Goal: Transaction & Acquisition: Purchase product/service

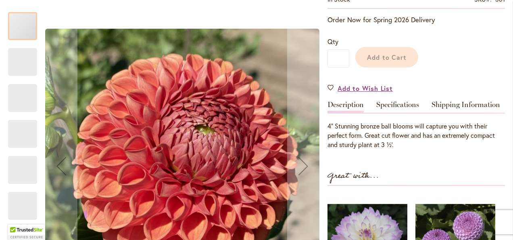
scroll to position [261, 0]
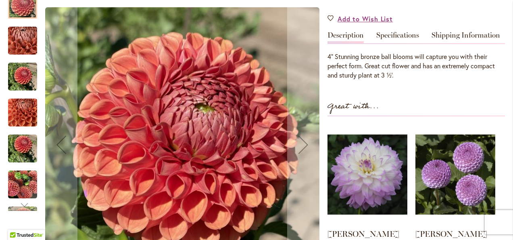
click at [23, 44] on img "CORNEL BRONZE" at bounding box center [23, 41] width 58 height 44
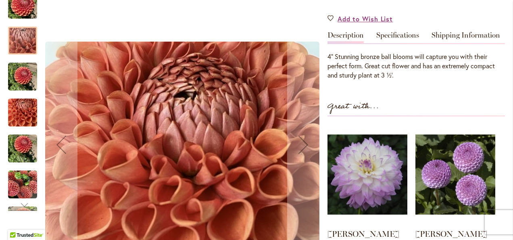
click at [21, 91] on img "CORNEL BRONZE" at bounding box center [22, 76] width 29 height 29
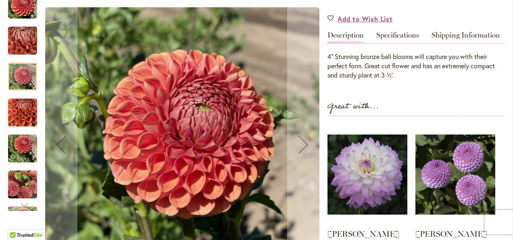
click at [26, 125] on img "CORNEL BRONZE" at bounding box center [22, 112] width 29 height 39
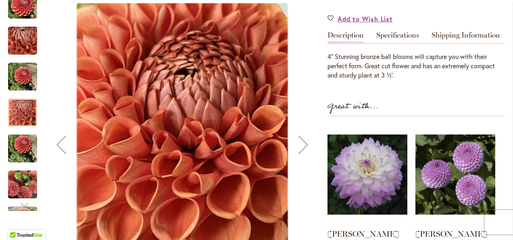
click at [25, 188] on img "CORNEL BRONZE" at bounding box center [22, 184] width 29 height 29
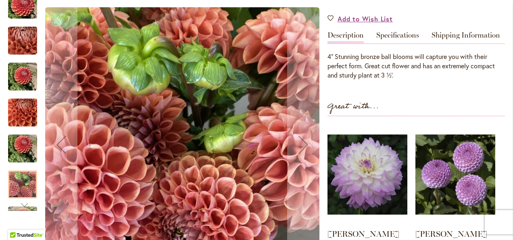
click at [30, 155] on img "CORNEL BRONZE" at bounding box center [22, 148] width 29 height 39
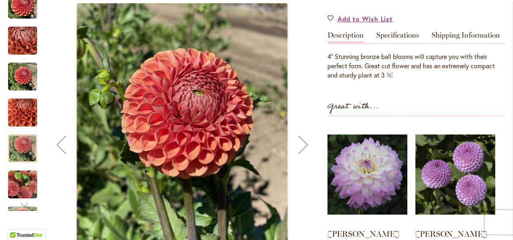
click at [306, 153] on div "Next" at bounding box center [303, 144] width 32 height 32
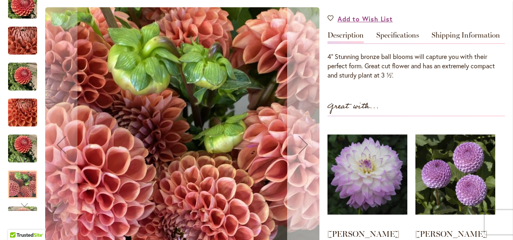
click at [306, 153] on div "Next" at bounding box center [303, 144] width 32 height 32
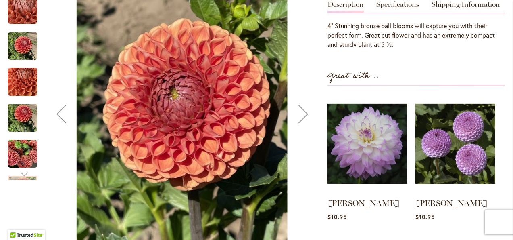
scroll to position [289, 0]
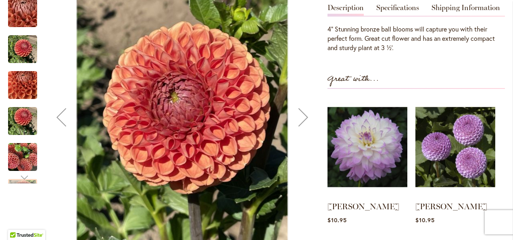
click at [308, 123] on div "Next" at bounding box center [303, 117] width 32 height 32
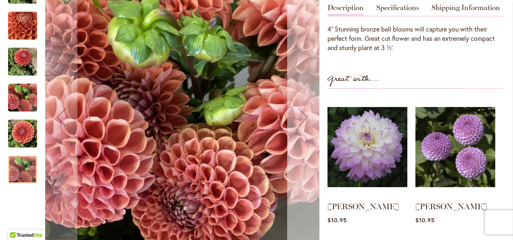
click at [308, 123] on div "Next" at bounding box center [303, 117] width 32 height 32
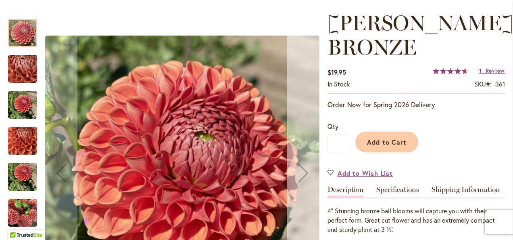
scroll to position [107, 0]
